Goal: Information Seeking & Learning: Learn about a topic

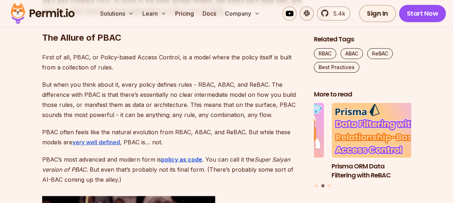
scroll to position [719, 0]
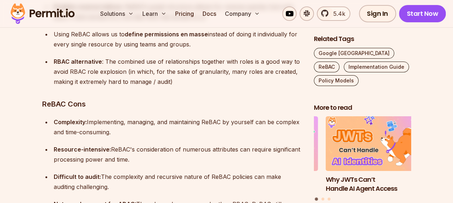
scroll to position [5101, 0]
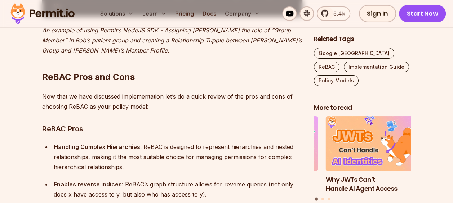
click at [452, 14] on div "Solutions Learn Pricing Docs Company 5.4k Sign In Start Now" at bounding box center [226, 14] width 453 height 28
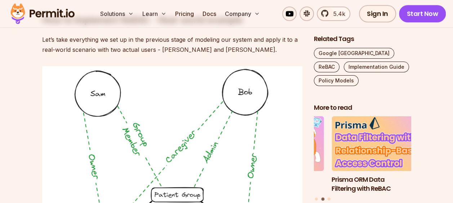
scroll to position [4212, 0]
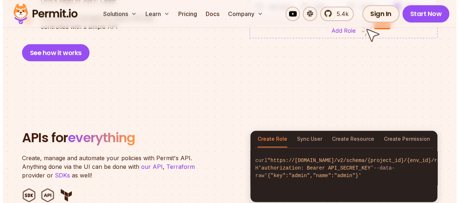
scroll to position [639, 0]
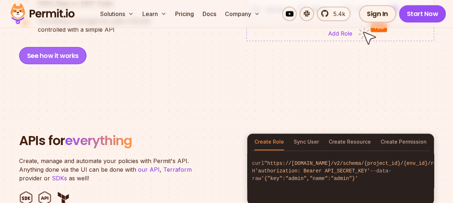
drag, startPoint x: 71, startPoint y: 47, endPoint x: 45, endPoint y: 41, distance: 26.5
click at [45, 47] on button "See how it works" at bounding box center [52, 55] width 67 height 17
